Goal: Purchase product/service

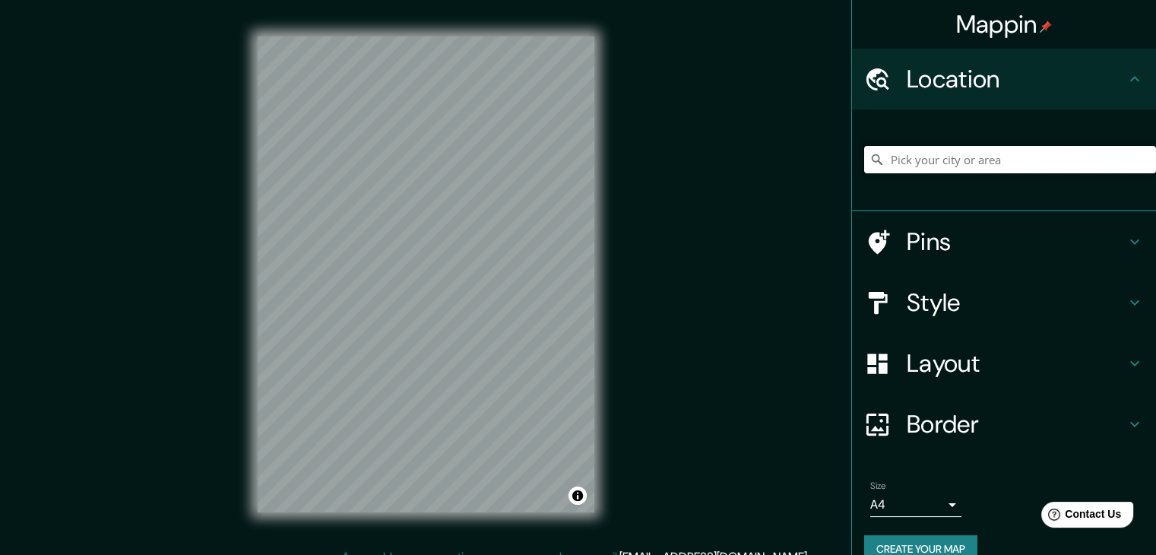
click at [937, 161] on input "Pick your city or area" at bounding box center [1010, 159] width 292 height 27
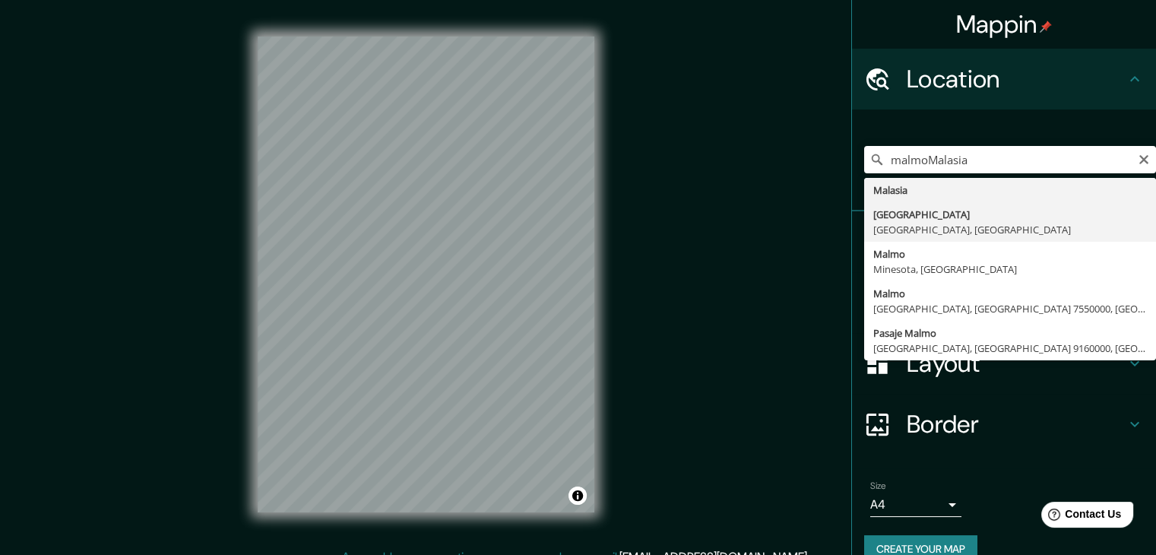
type input "[GEOGRAPHIC_DATA], [GEOGRAPHIC_DATA], [GEOGRAPHIC_DATA]"
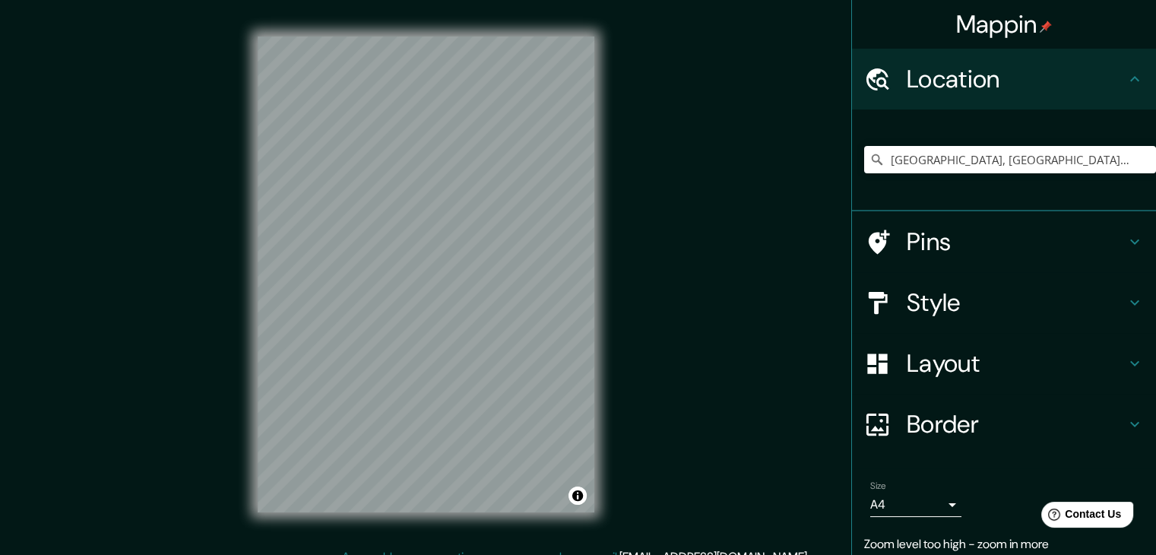
click at [958, 296] on h4 "Style" at bounding box center [1016, 302] width 219 height 30
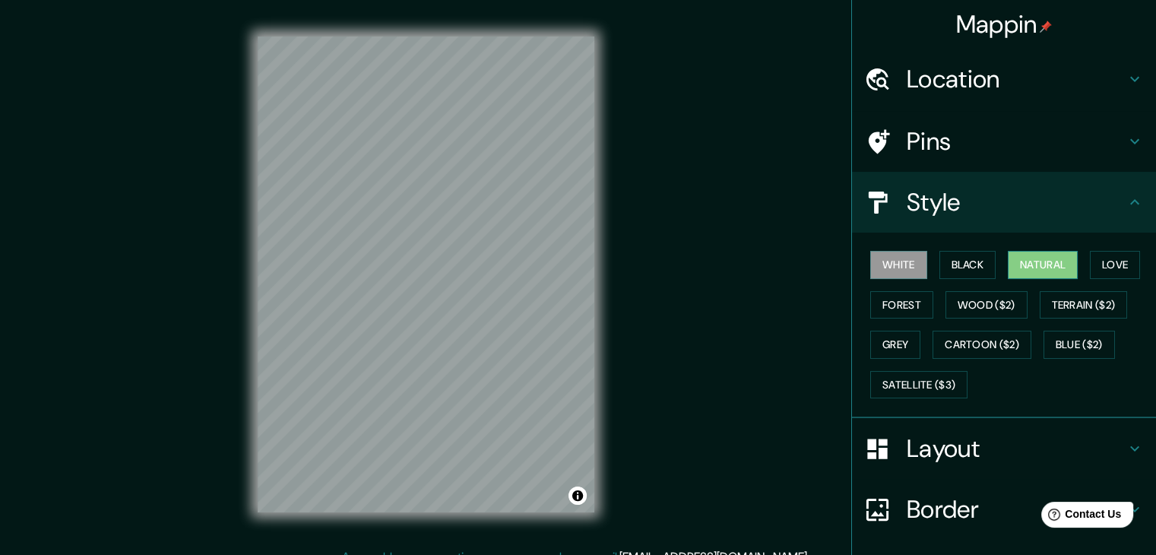
click at [1042, 265] on button "Natural" at bounding box center [1043, 265] width 70 height 28
click at [891, 308] on button "Forest" at bounding box center [901, 305] width 63 height 28
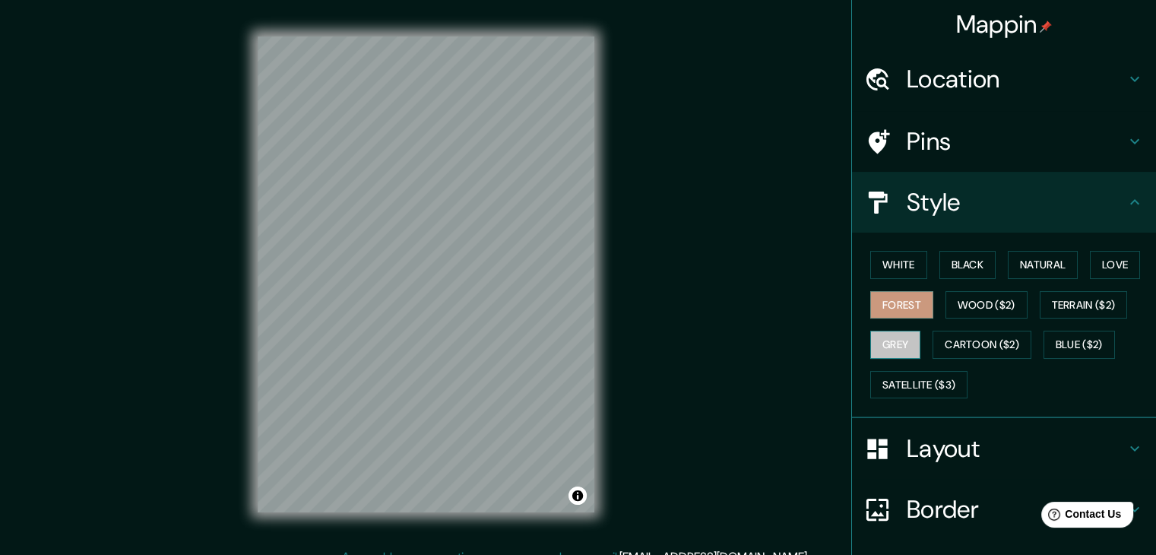
click at [891, 347] on button "Grey" at bounding box center [895, 345] width 50 height 28
click at [885, 318] on div "White Black Natural Love Forest Wood ($2) Terrain ($2) Grey Cartoon ($2) Blue (…" at bounding box center [1010, 325] width 292 height 160
click at [1034, 272] on button "Natural" at bounding box center [1043, 265] width 70 height 28
click at [606, 380] on div "© Mapbox © OpenStreetMap Improve this map" at bounding box center [425, 274] width 385 height 548
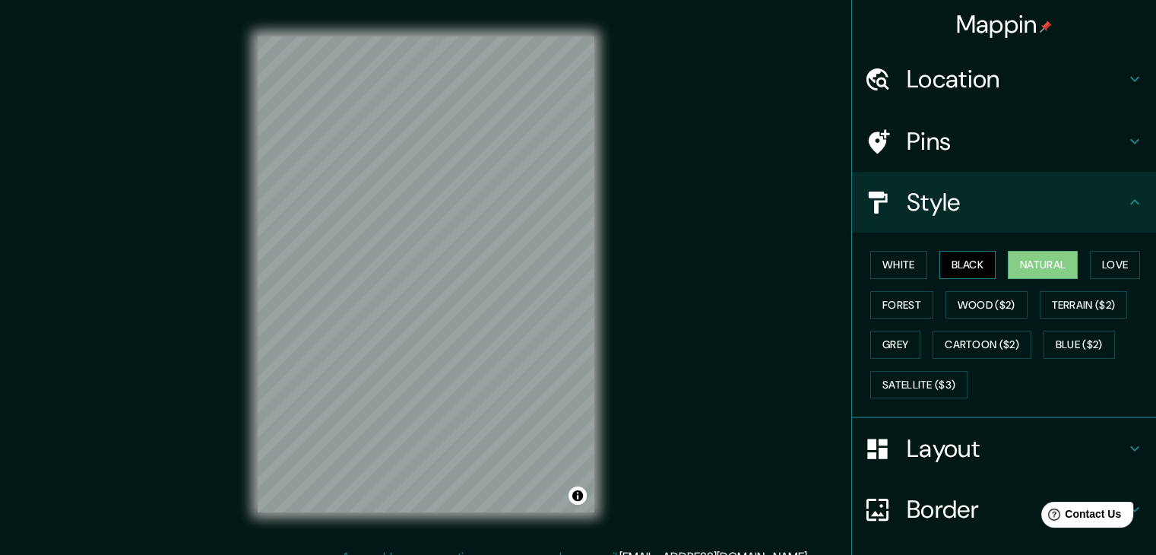
click at [953, 265] on button "Black" at bounding box center [967, 265] width 57 height 28
click at [901, 267] on button "White" at bounding box center [898, 265] width 57 height 28
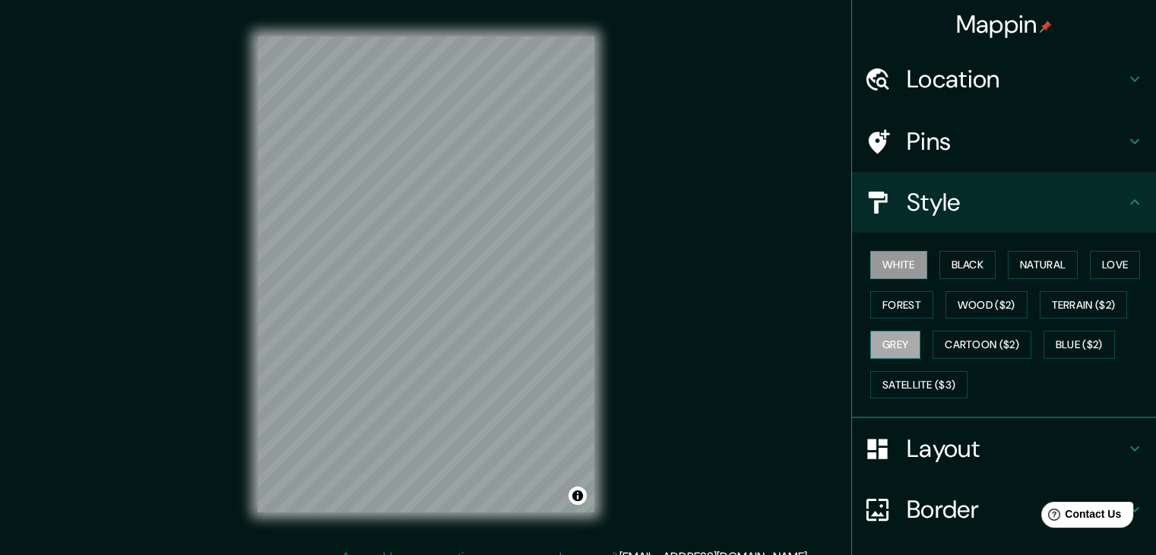
click at [887, 343] on button "Grey" at bounding box center [895, 345] width 50 height 28
click at [900, 302] on button "Forest" at bounding box center [901, 305] width 63 height 28
click at [888, 262] on button "White" at bounding box center [898, 265] width 57 height 28
click at [958, 271] on button "Black" at bounding box center [967, 265] width 57 height 28
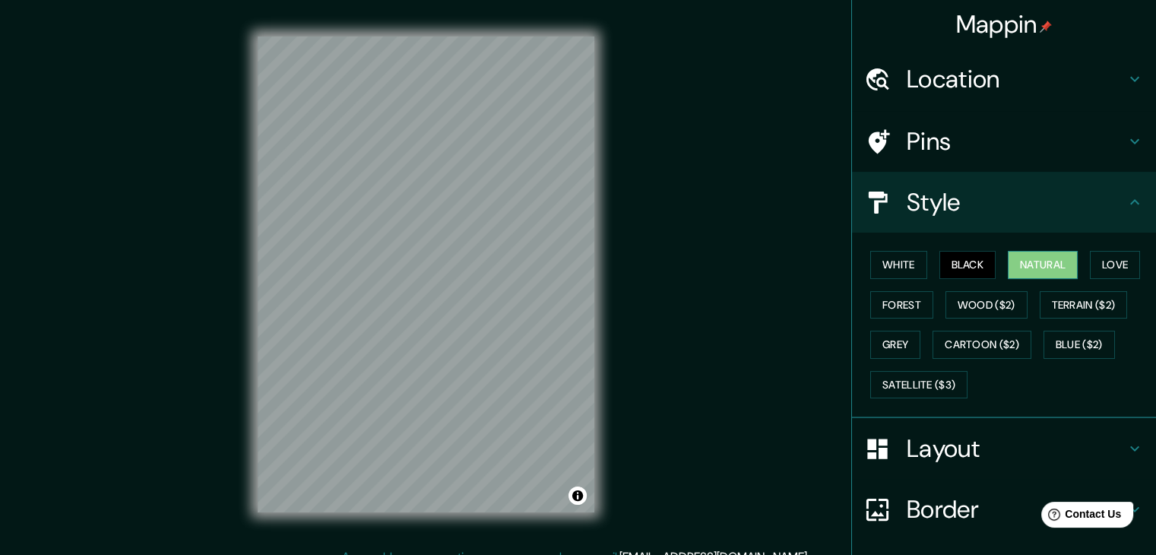
click at [1016, 266] on button "Natural" at bounding box center [1043, 265] width 70 height 28
click at [882, 297] on button "Forest" at bounding box center [901, 305] width 63 height 28
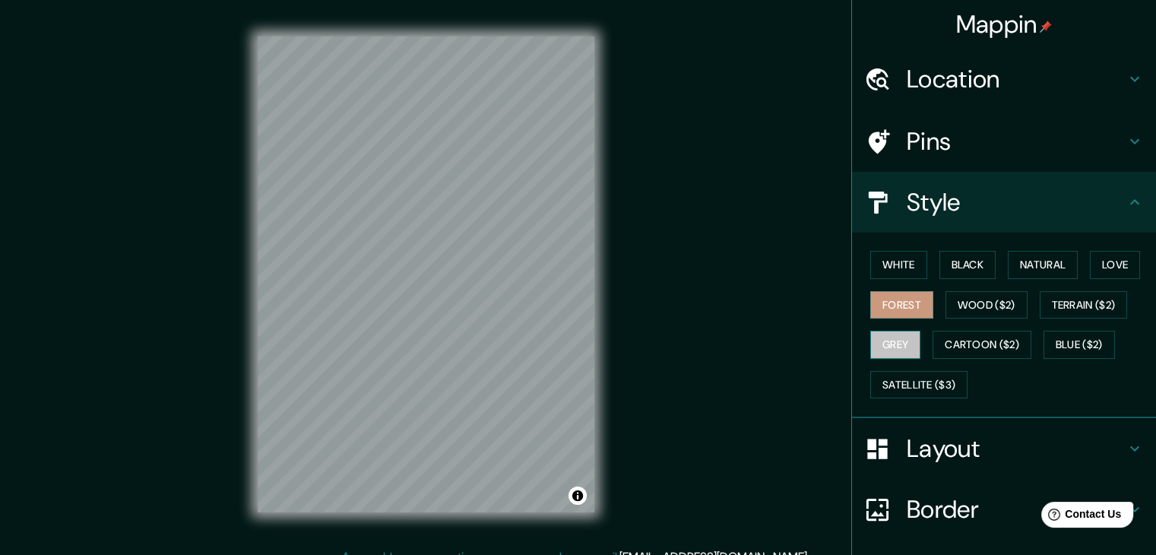
click at [882, 337] on button "Grey" at bounding box center [895, 345] width 50 height 28
click at [932, 340] on button "Cartoon ($2)" at bounding box center [981, 345] width 99 height 28
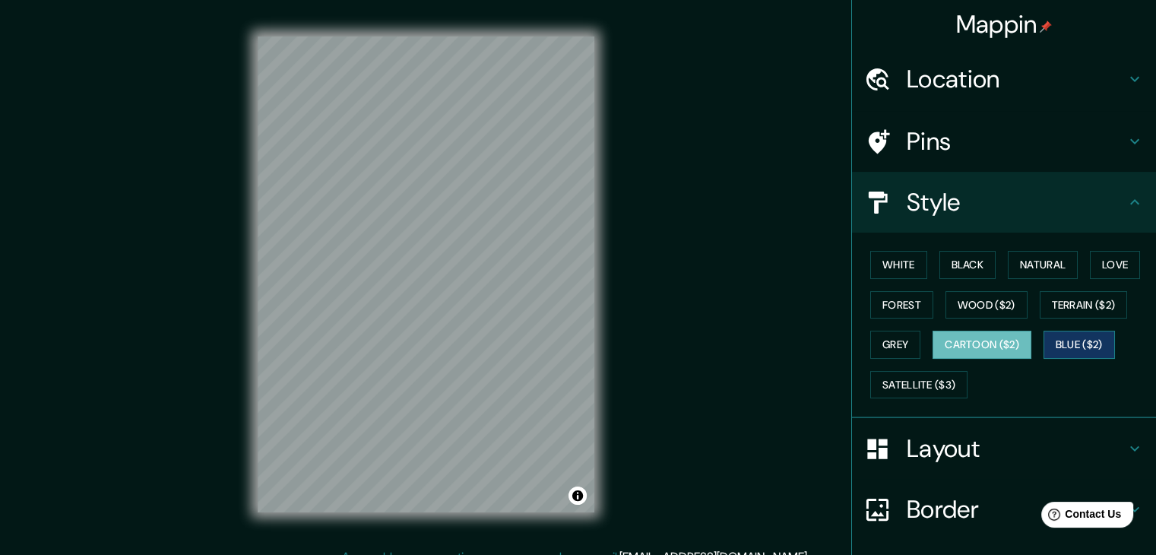
click at [1069, 352] on button "Blue ($2)" at bounding box center [1078, 345] width 71 height 28
click at [1006, 343] on button "Cartoon ($2)" at bounding box center [981, 345] width 99 height 28
click at [1068, 338] on button "Blue ($2)" at bounding box center [1078, 345] width 71 height 28
click at [923, 379] on button "Satellite ($3)" at bounding box center [918, 385] width 97 height 28
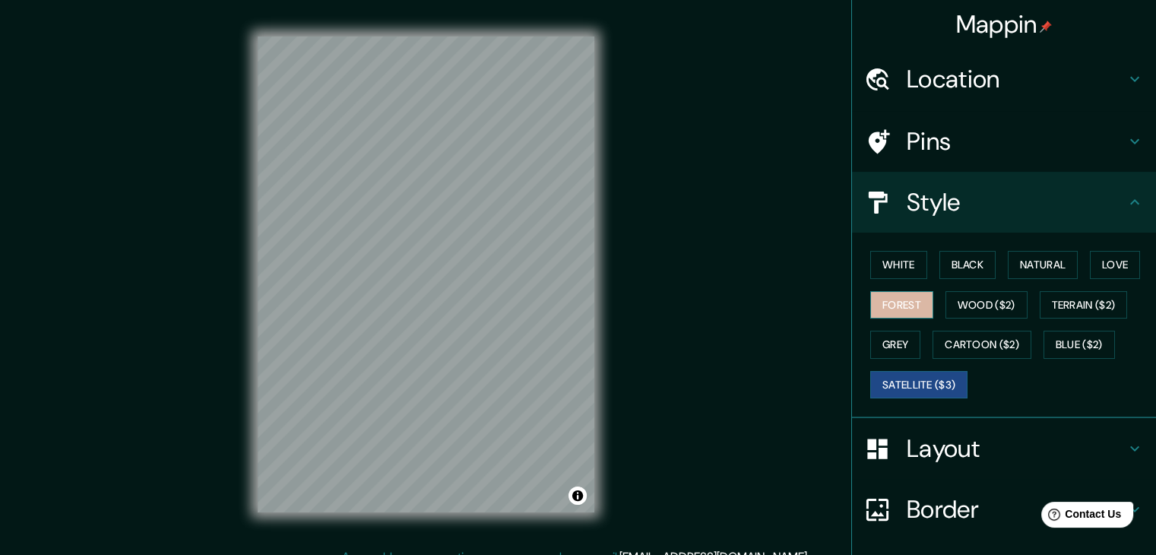
click at [872, 301] on button "Forest" at bounding box center [901, 305] width 63 height 28
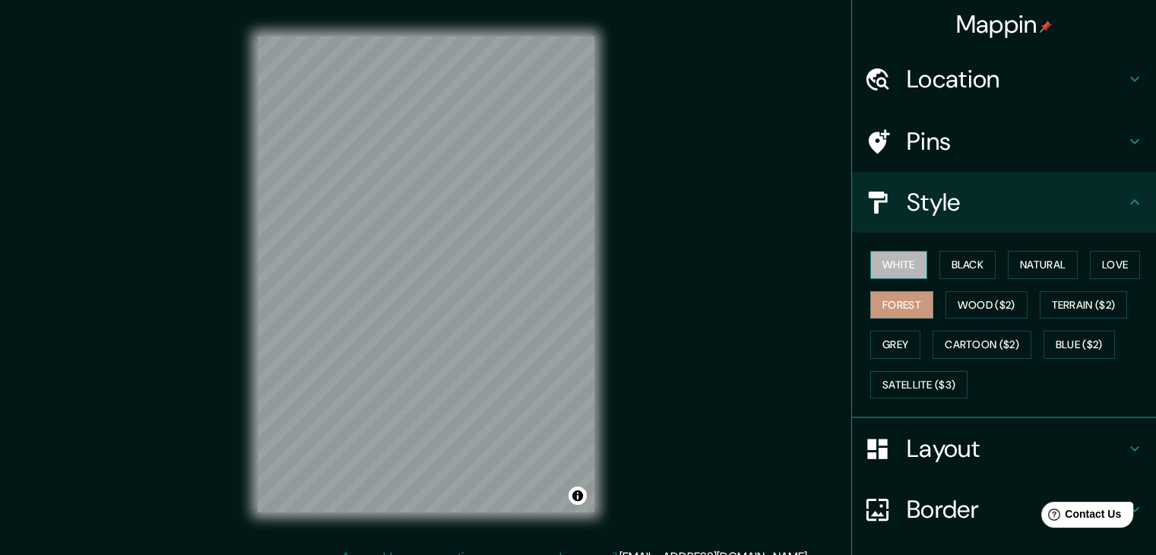
click at [874, 268] on button "White" at bounding box center [898, 265] width 57 height 28
